Goal: Task Accomplishment & Management: Manage account settings

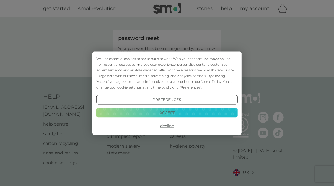
click at [162, 114] on button "Accept" at bounding box center [167, 113] width 141 height 10
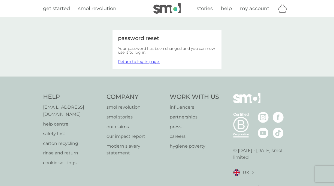
click at [129, 62] on link "Return to log in page." at bounding box center [139, 61] width 42 height 5
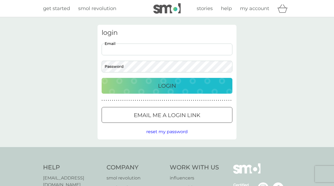
click at [121, 50] on input "Email" at bounding box center [167, 50] width 131 height 12
type input "[EMAIL_ADDRESS][DOMAIN_NAME]"
click at [156, 83] on div "Login" at bounding box center [167, 86] width 120 height 9
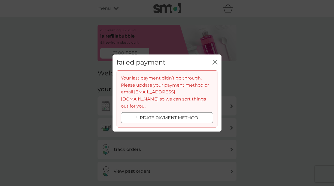
click at [155, 115] on p "update payment method" at bounding box center [167, 118] width 62 height 7
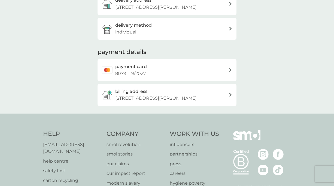
scroll to position [134, 0]
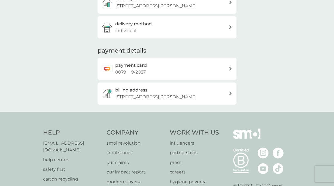
click at [229, 69] on icon at bounding box center [230, 69] width 3 height 4
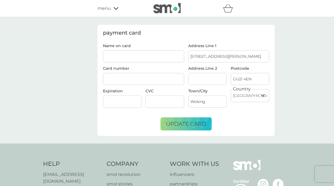
click at [118, 54] on input "Name on card" at bounding box center [143, 56] width 81 height 12
type input "I [PERSON_NAME]"
click at [107, 98] on div at bounding box center [122, 102] width 38 height 12
click at [179, 125] on span "update card" at bounding box center [186, 124] width 40 height 7
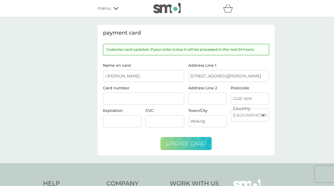
click at [304, 81] on div "payment card Customer card updated. If your order is due it will be processed i…" at bounding box center [167, 90] width 334 height 146
click at [115, 8] on icon at bounding box center [116, 8] width 5 height 3
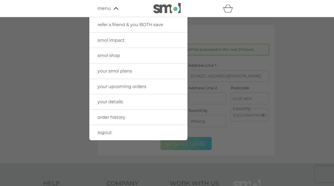
click at [113, 70] on span "your smol plans" at bounding box center [115, 70] width 34 height 5
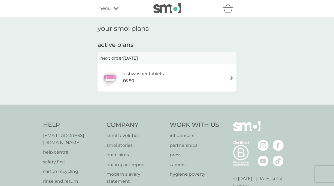
click at [232, 78] on img at bounding box center [232, 78] width 4 height 4
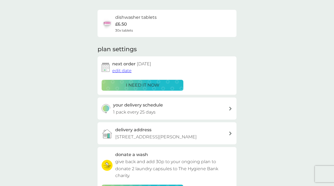
scroll to position [35, 0]
click at [230, 108] on icon at bounding box center [230, 109] width 2 height 4
select select "28"
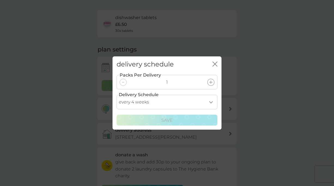
click at [243, 82] on div "delivery schedule close Packs Per Delivery 1 Delivery Schedule every 1 week eve…" at bounding box center [167, 93] width 334 height 186
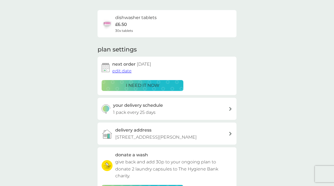
click at [136, 85] on p "i need it now" at bounding box center [143, 85] width 34 height 7
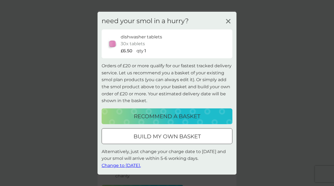
click at [134, 118] on p "recommend a basket" at bounding box center [167, 116] width 67 height 9
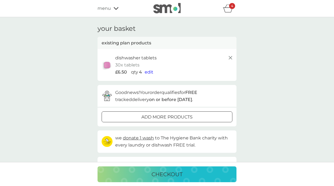
click at [160, 173] on p "checkout" at bounding box center [167, 174] width 31 height 9
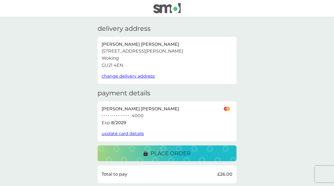
click at [161, 8] on img at bounding box center [167, 8] width 27 height 10
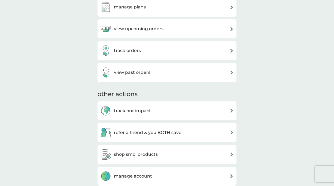
scroll to position [100, 0]
click at [232, 72] on img at bounding box center [232, 72] width 4 height 4
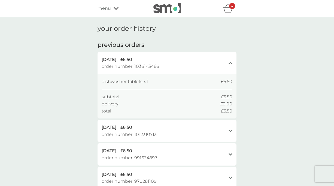
click at [102, 6] on span "menu" at bounding box center [104, 8] width 13 height 7
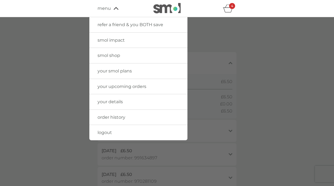
click at [107, 133] on span "logout" at bounding box center [105, 132] width 14 height 5
